Goal: Find specific page/section: Find specific page/section

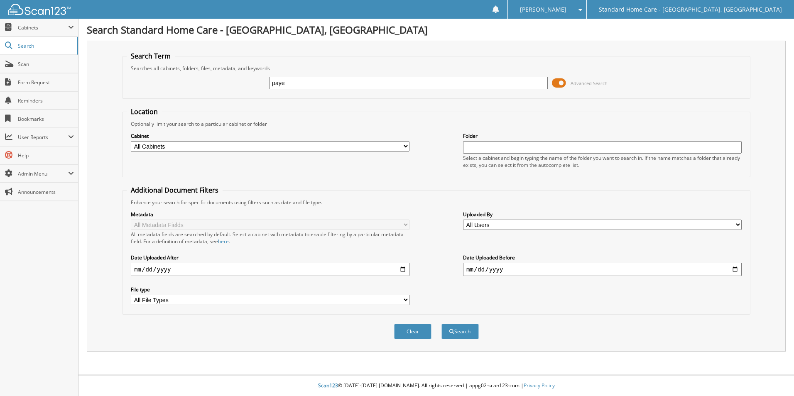
type input "paye"
click at [442, 324] on button "Search" at bounding box center [460, 331] width 37 height 15
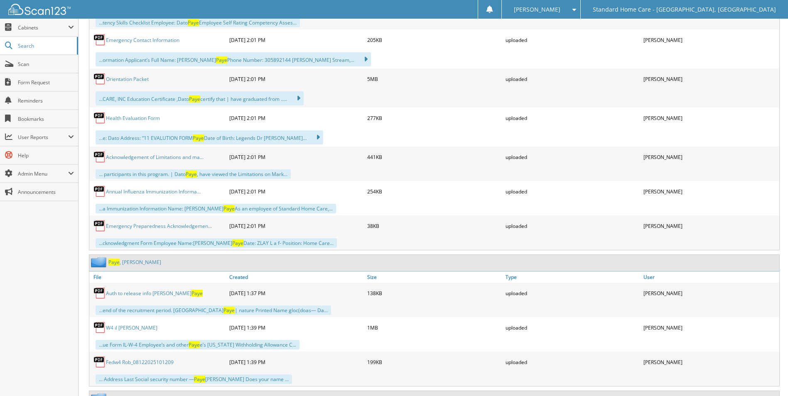
scroll to position [756, 0]
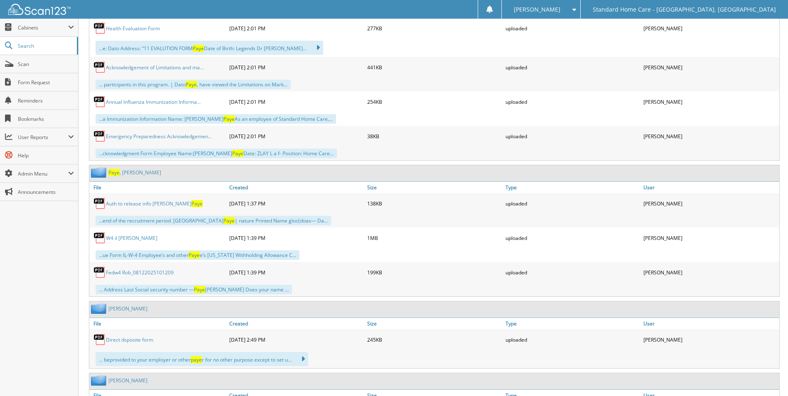
click at [113, 174] on span "Paye" at bounding box center [113, 172] width 11 height 7
